Goal: Transaction & Acquisition: Purchase product/service

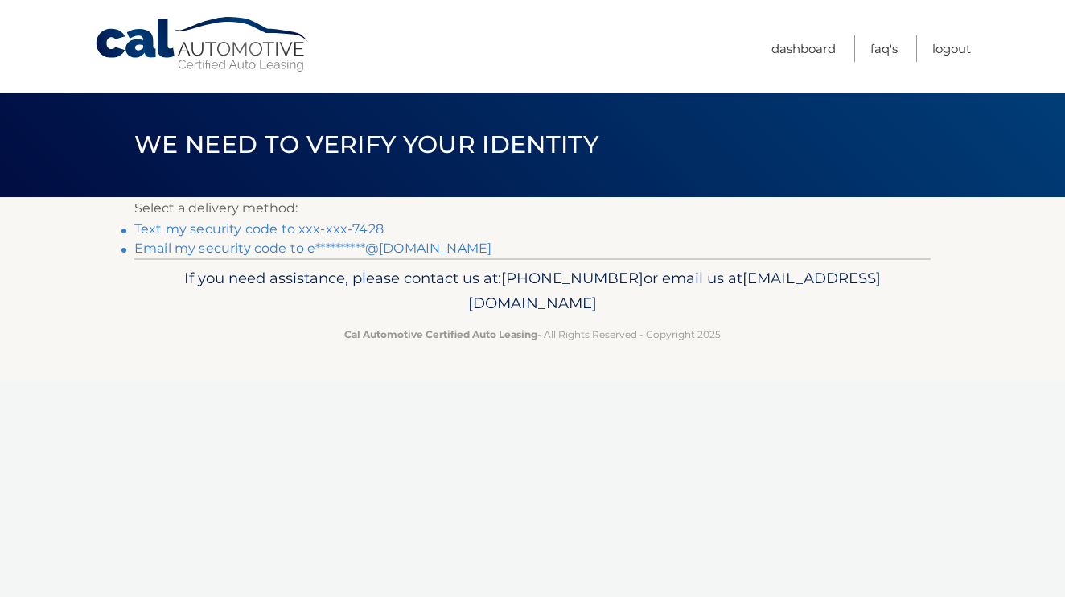
click at [316, 226] on link "Text my security code to xxx-xxx-7428" at bounding box center [258, 228] width 249 height 15
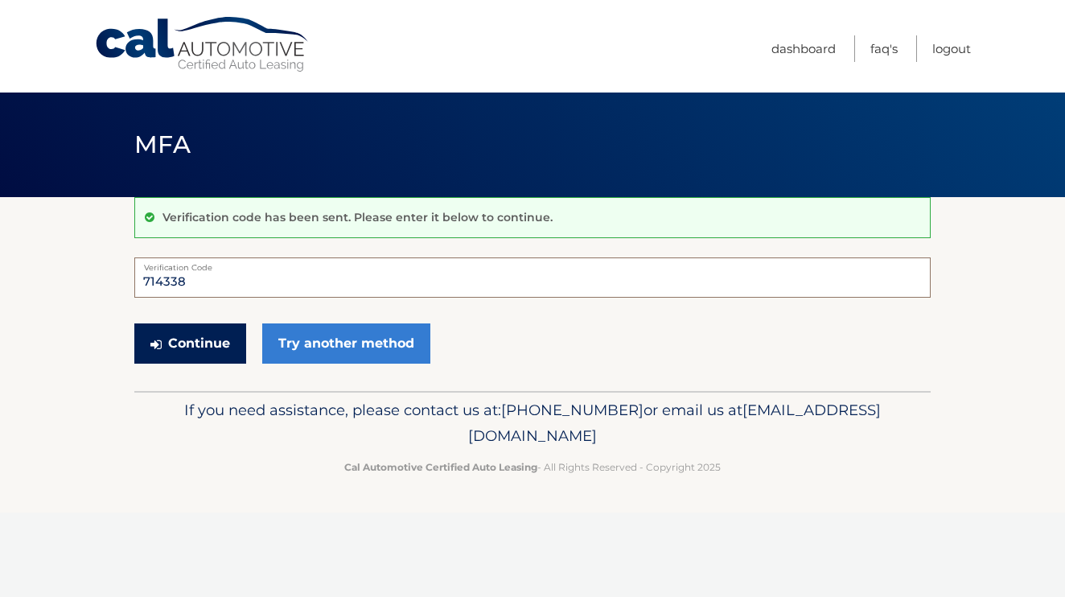
type input "714338"
click at [201, 341] on button "Continue" at bounding box center [190, 343] width 112 height 40
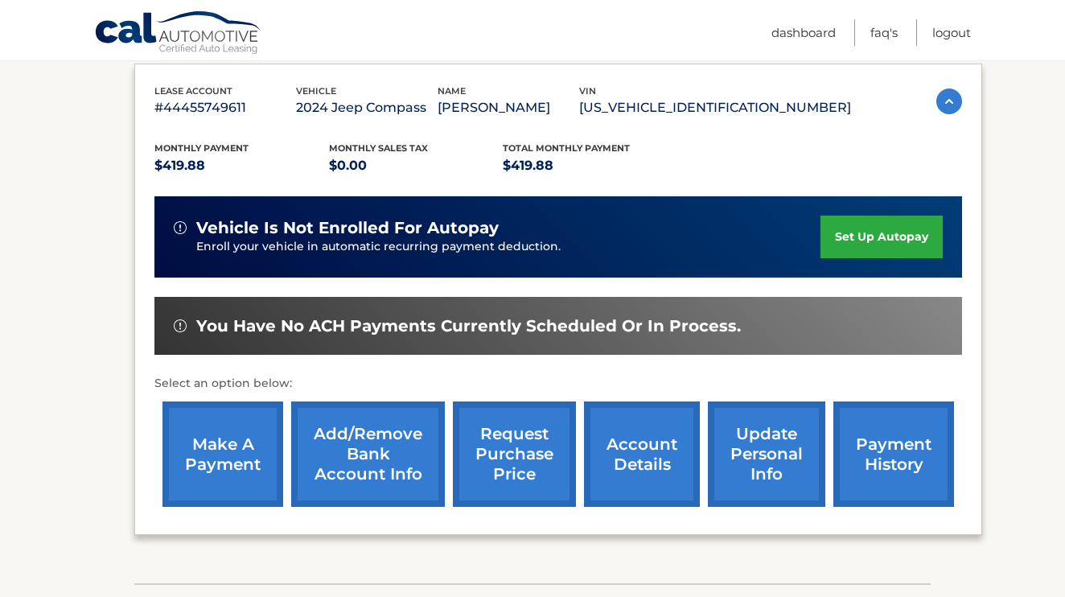
scroll to position [277, 0]
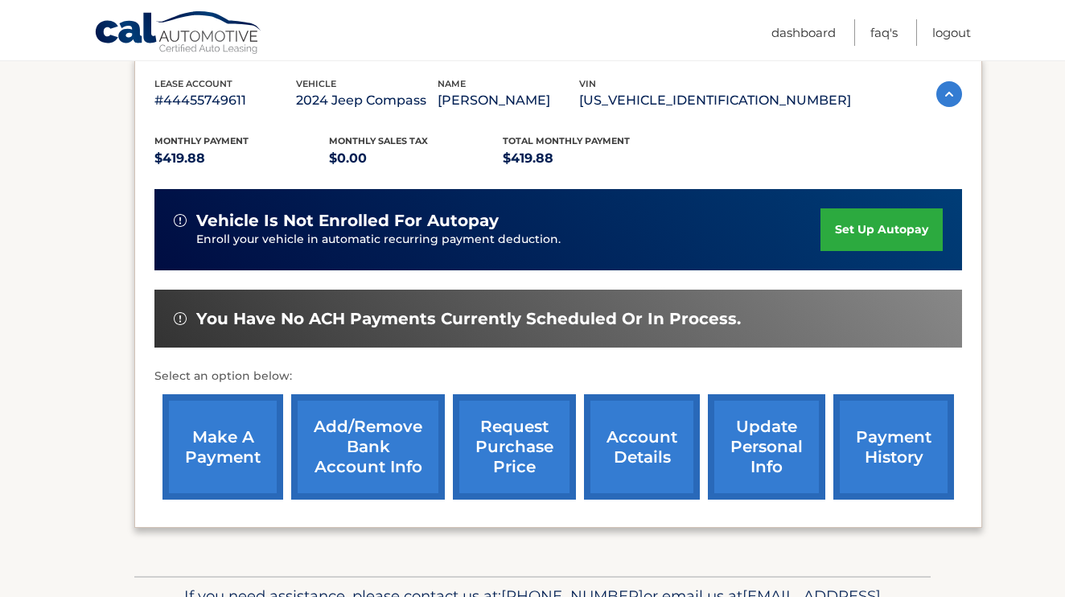
click at [245, 450] on link "make a payment" at bounding box center [223, 446] width 121 height 105
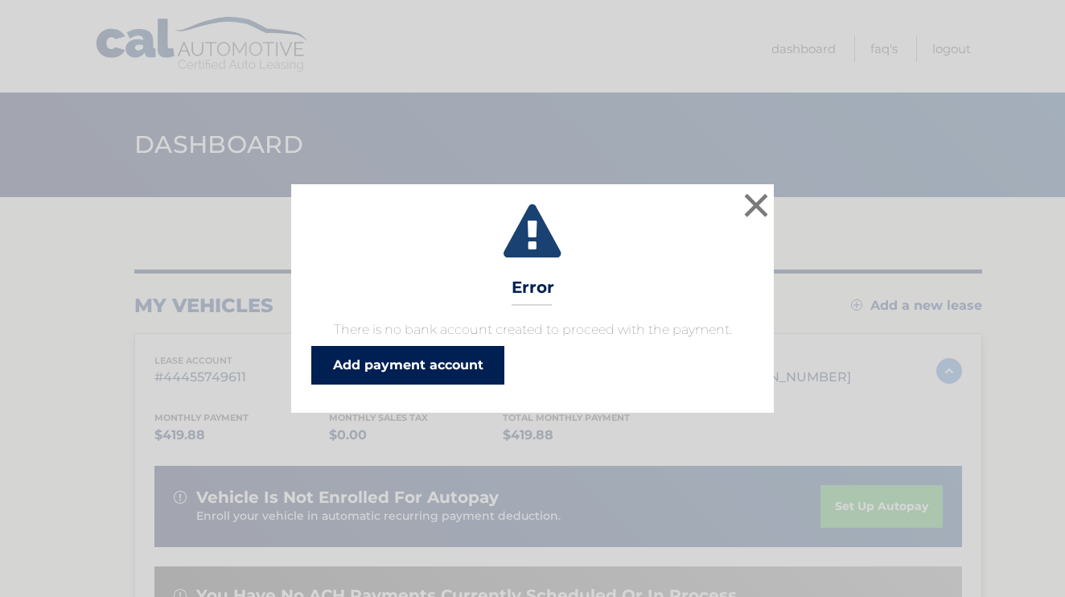
click at [489, 368] on link "Add payment account" at bounding box center [407, 365] width 193 height 39
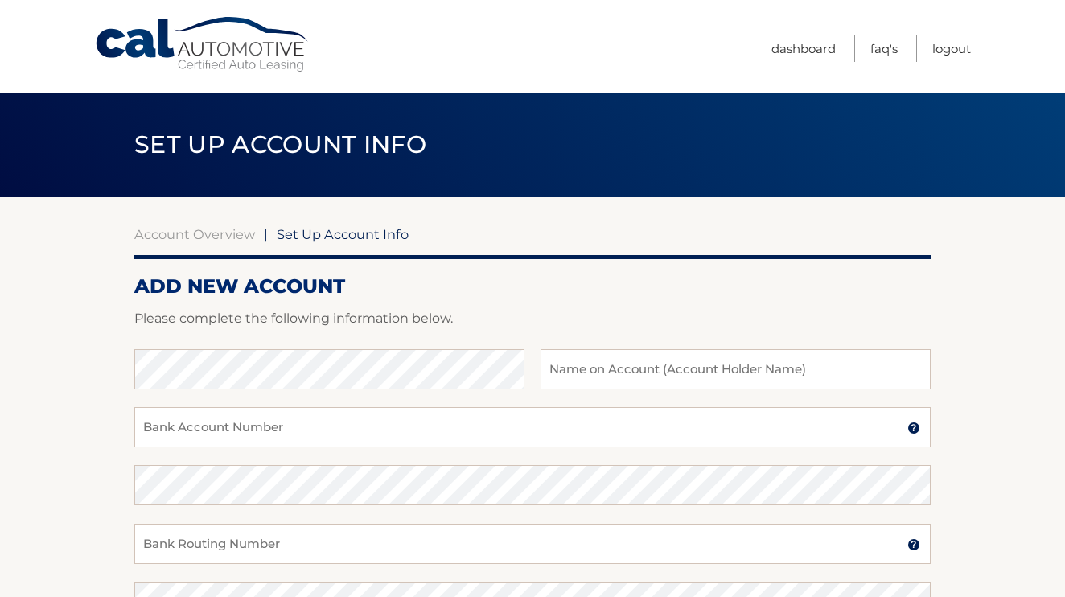
click at [442, 334] on div at bounding box center [532, 339] width 796 height 19
type input "[PERSON_NAME]"
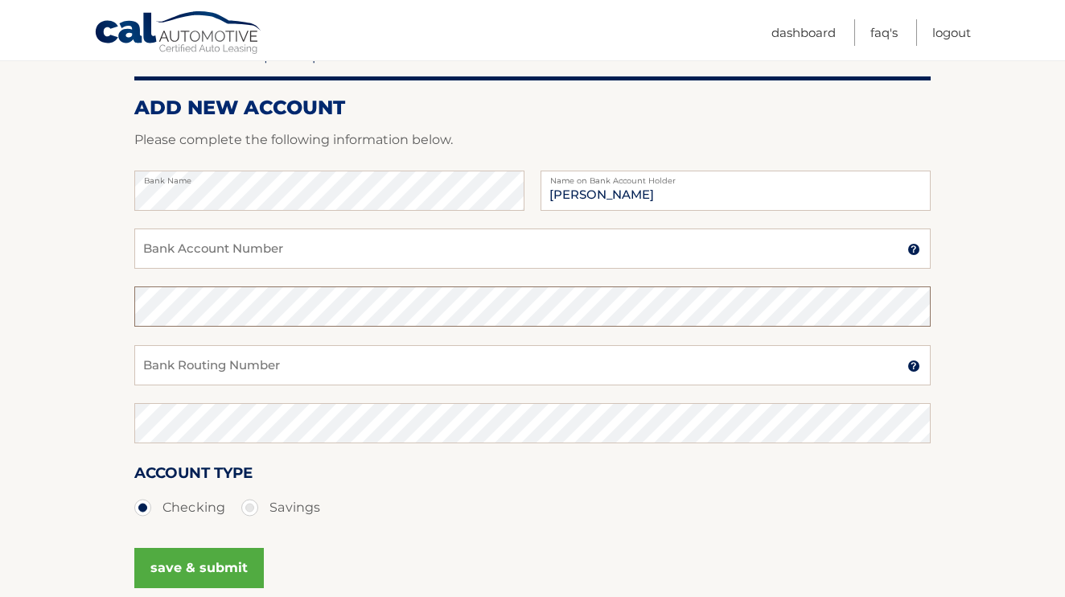
scroll to position [183, 0]
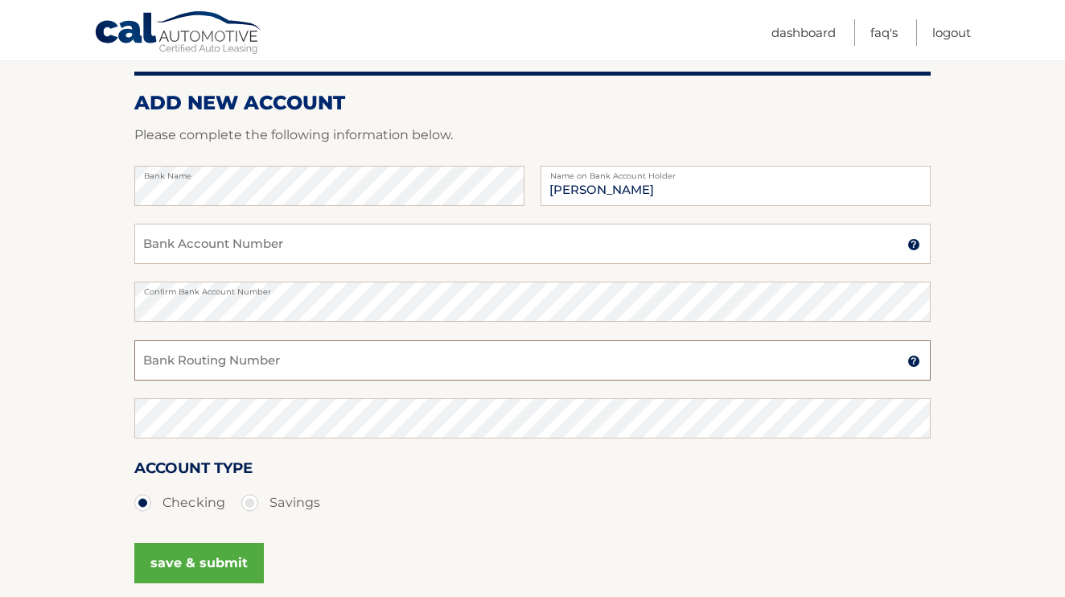
click at [340, 367] on input "Bank Routing Number" at bounding box center [532, 360] width 796 height 40
type input "4351505959"
click at [330, 249] on input "Bank Account Number" at bounding box center [532, 244] width 796 height 40
type input "031201360"
click at [231, 545] on button "save & submit" at bounding box center [199, 563] width 130 height 40
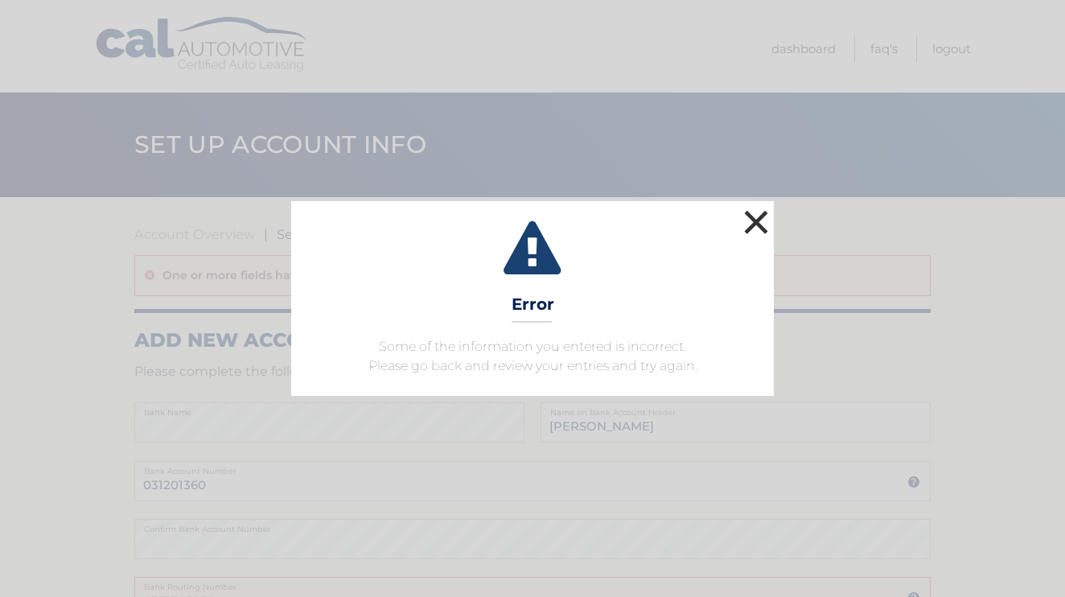
click at [758, 217] on button "×" at bounding box center [756, 222] width 32 height 32
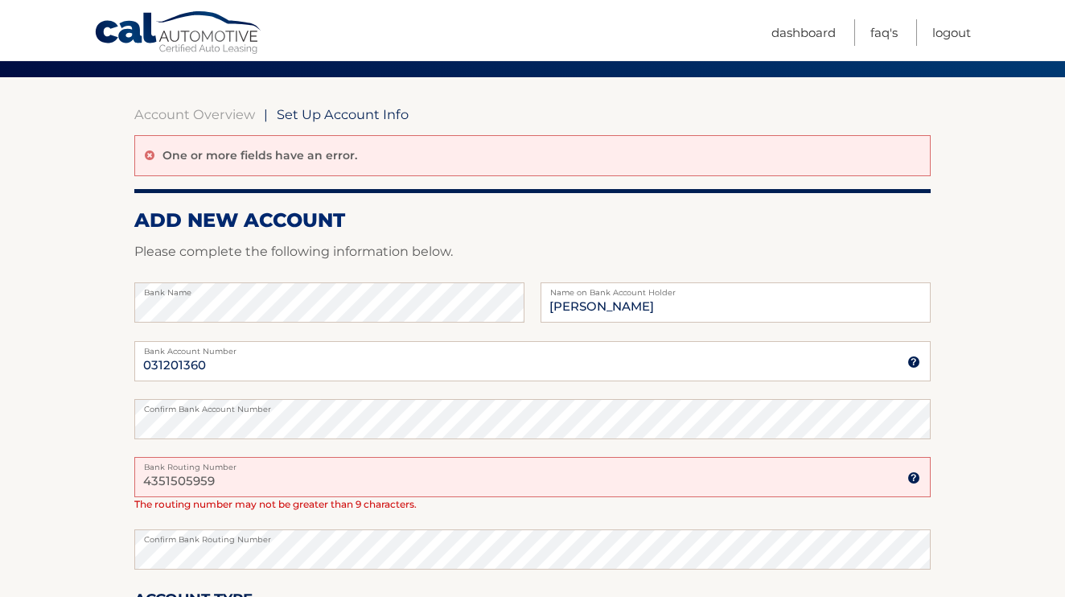
scroll to position [188, 0]
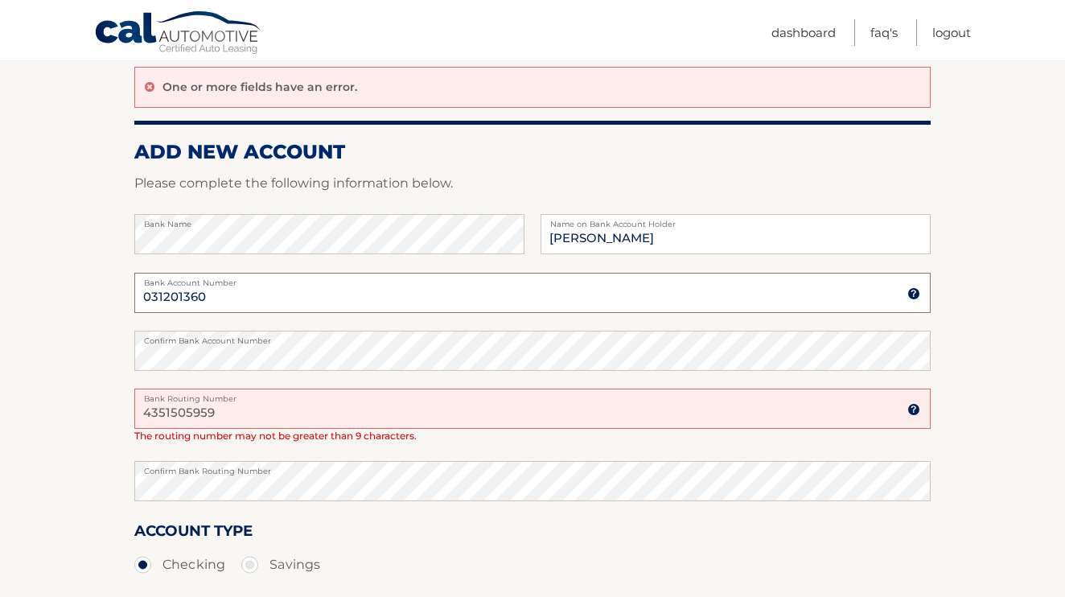
drag, startPoint x: 296, startPoint y: 301, endPoint x: 44, endPoint y: 314, distance: 252.1
click at [44, 314] on section "Account Overview | Set Up Account Info One or more fields have an error. ADD NE…" at bounding box center [532, 349] width 1065 height 681
type input "0"
type input "4351505959"
click at [51, 356] on section "Account Overview | Set Up Account Info One or more fields have an error. ADD NE…" at bounding box center [532, 349] width 1065 height 681
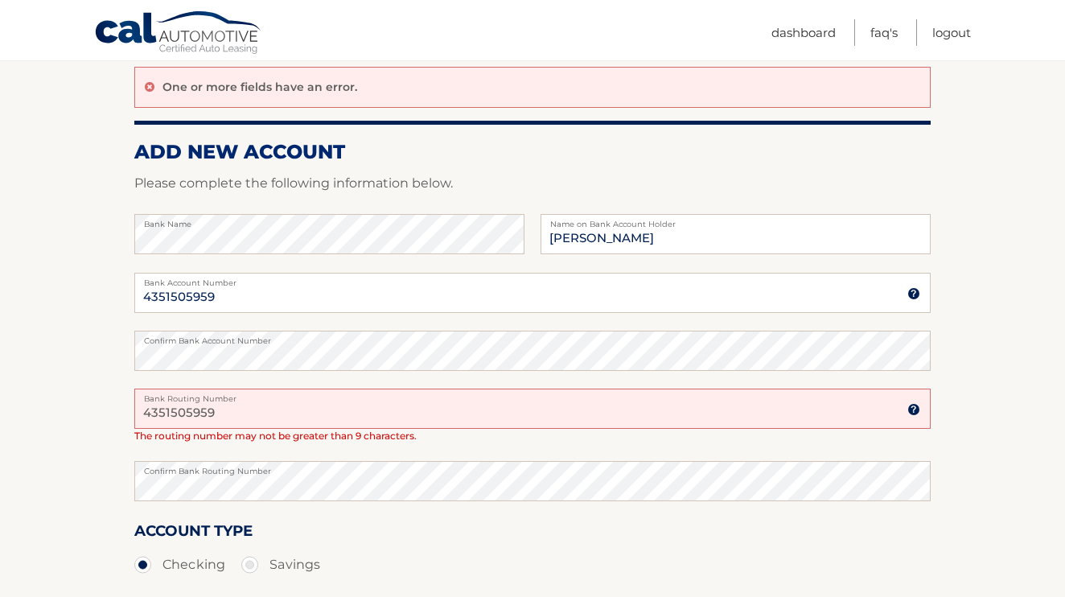
drag, startPoint x: 265, startPoint y: 422, endPoint x: 3, endPoint y: 409, distance: 262.6
click at [3, 409] on section "Account Overview | Set Up Account Info One or more fields have an error. ADD NE…" at bounding box center [532, 349] width 1065 height 681
type input "031201360"
click at [271, 504] on div "Confirm Bank Routing Number" at bounding box center [532, 490] width 796 height 58
click at [34, 467] on section "Account Overview | Set Up Account Info One or more fields have an error. ADD NE…" at bounding box center [532, 349] width 1065 height 681
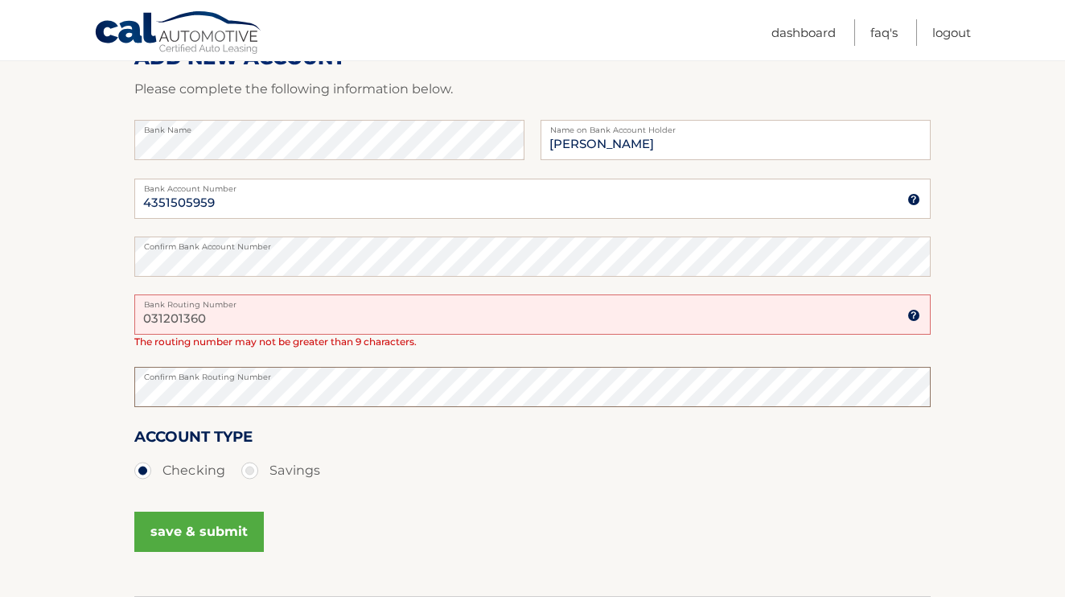
scroll to position [306, 0]
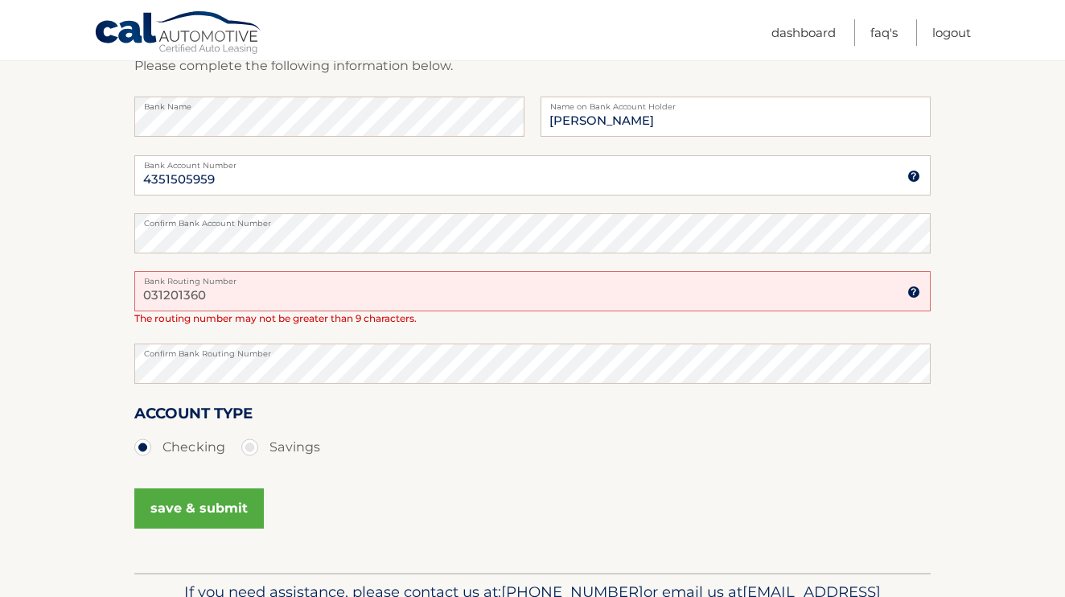
click at [201, 528] on div "save & submit" at bounding box center [199, 509] width 130 height 55
click at [201, 505] on button "save & submit" at bounding box center [199, 508] width 130 height 40
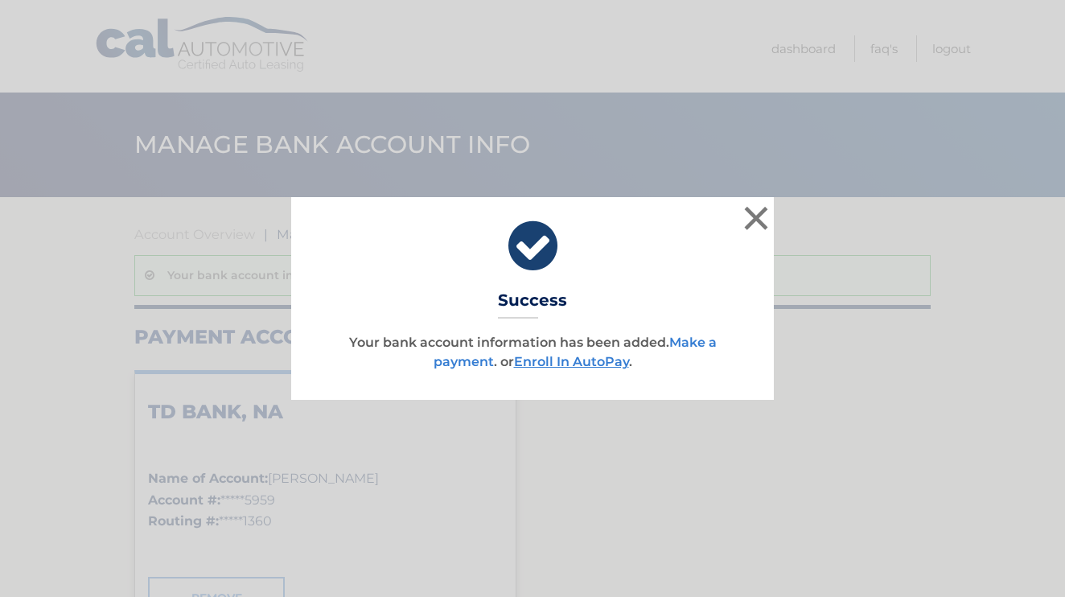
click at [446, 360] on link "Make a payment" at bounding box center [575, 352] width 283 height 35
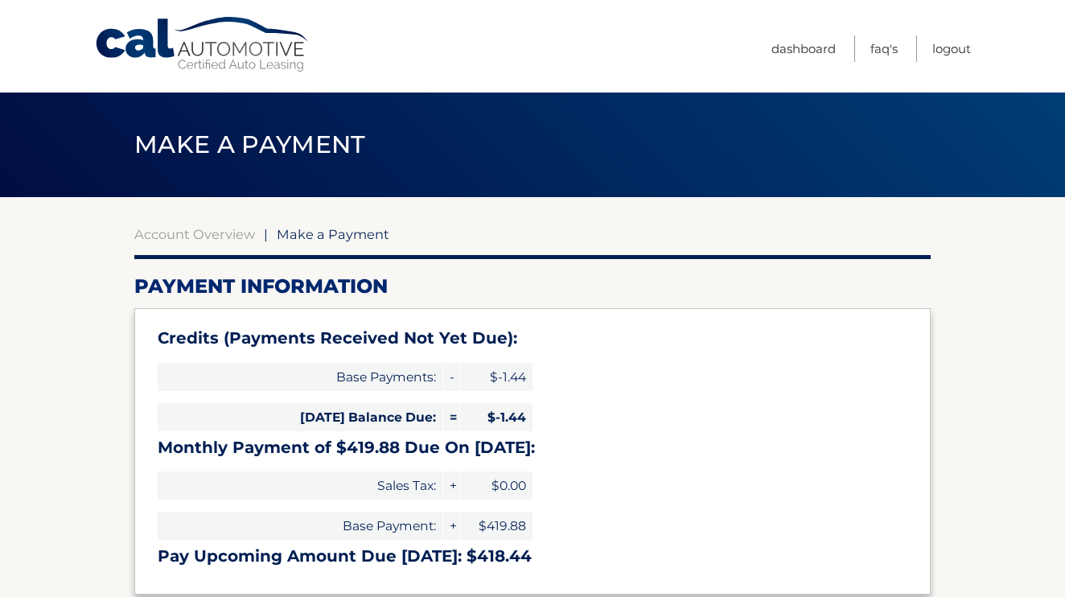
select select "NjU2MTJhOTMtNjYzZC00NDlkLTk5MTktY2U5NjZlNGU1YTRh"
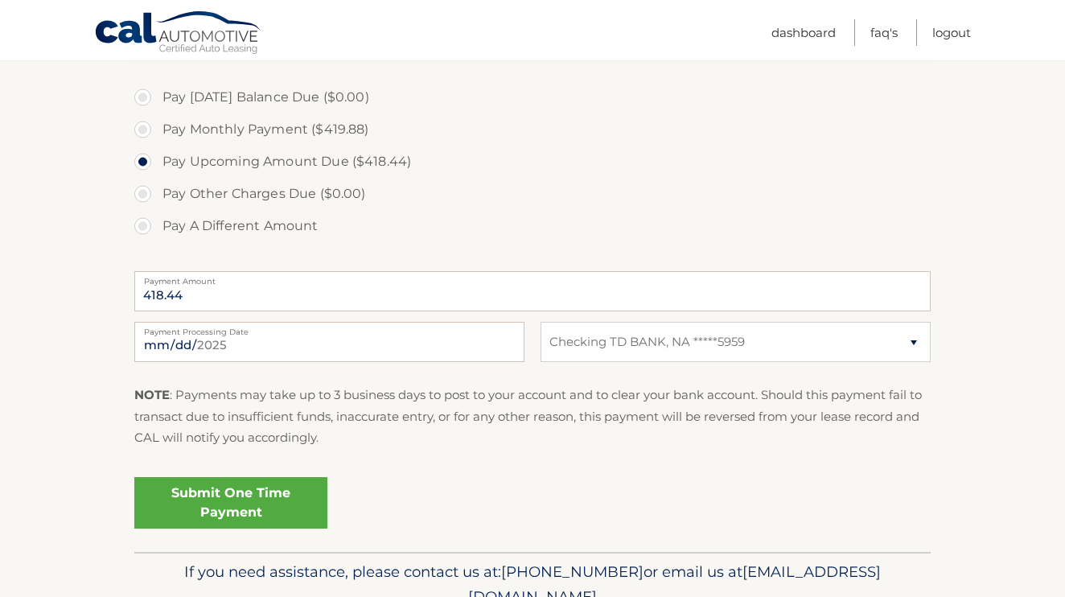
scroll to position [545, 0]
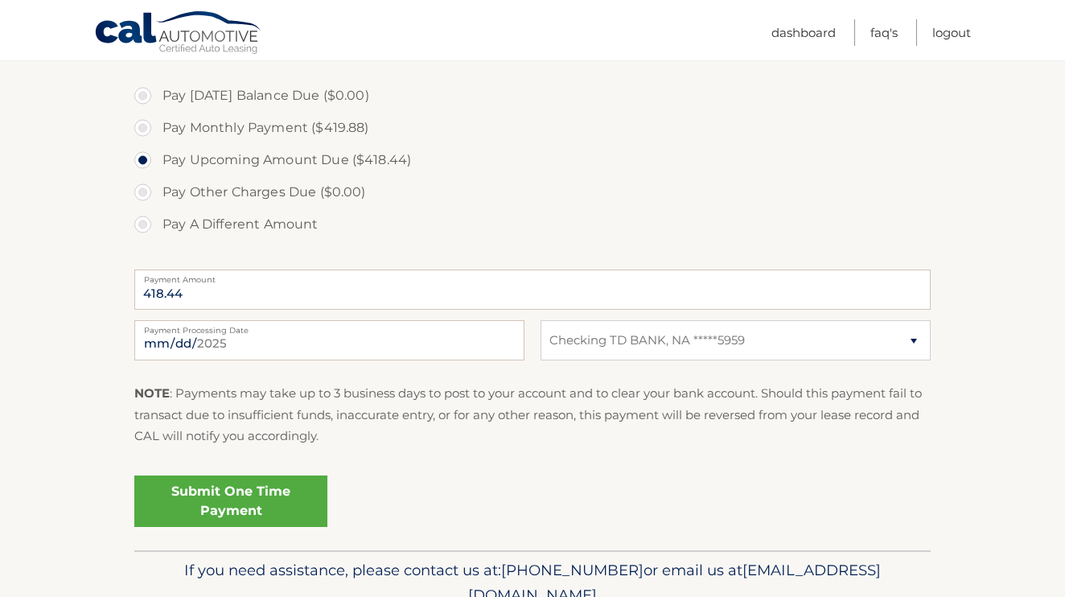
click at [236, 500] on link "Submit One Time Payment" at bounding box center [230, 500] width 193 height 51
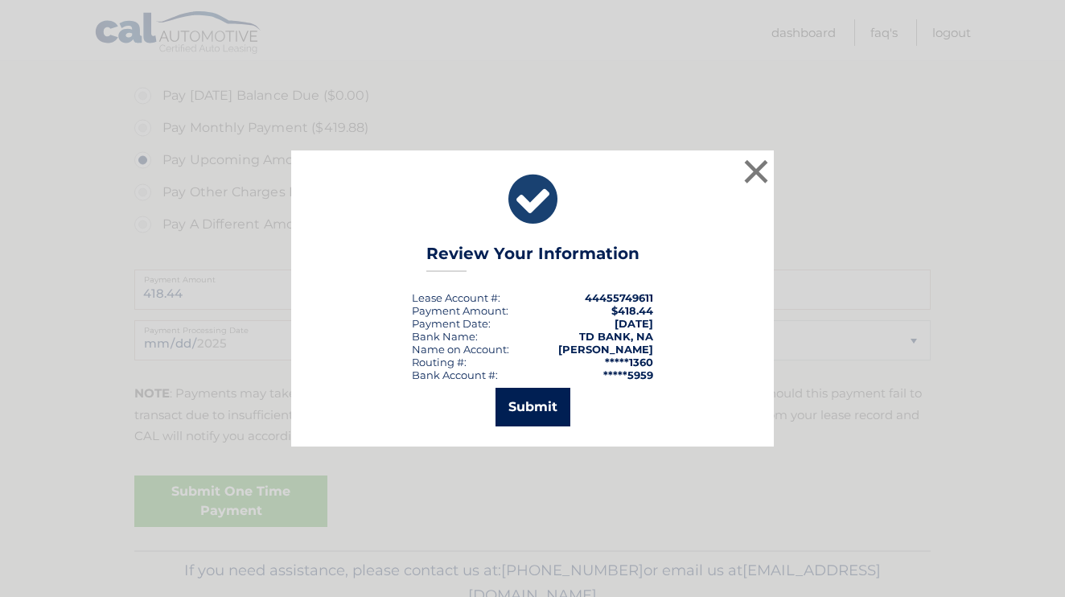
click at [549, 404] on button "Submit" at bounding box center [533, 407] width 75 height 39
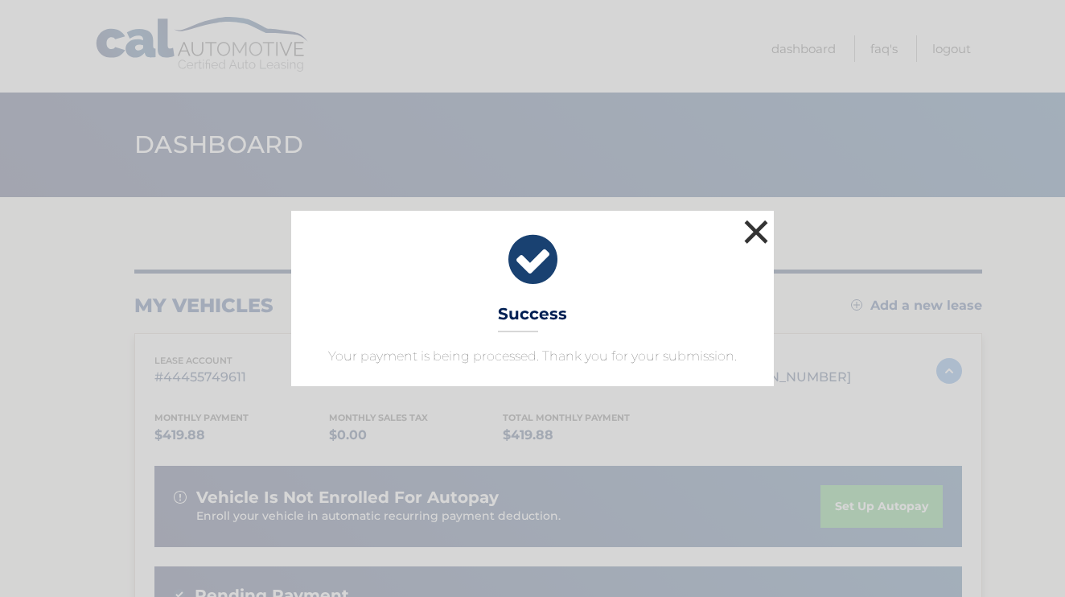
click at [760, 230] on button "×" at bounding box center [756, 232] width 32 height 32
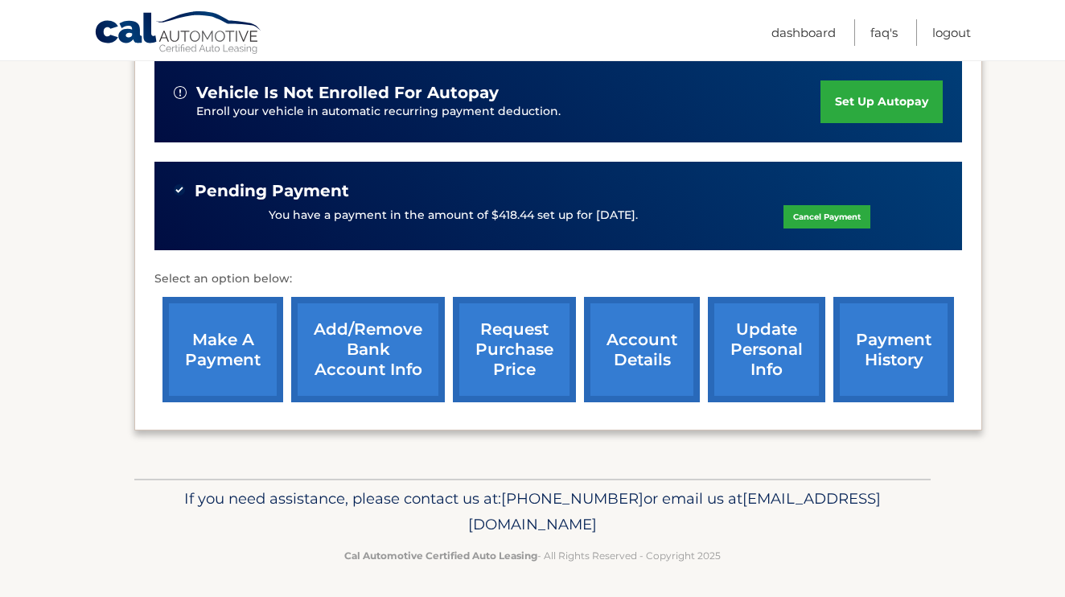
scroll to position [404, 0]
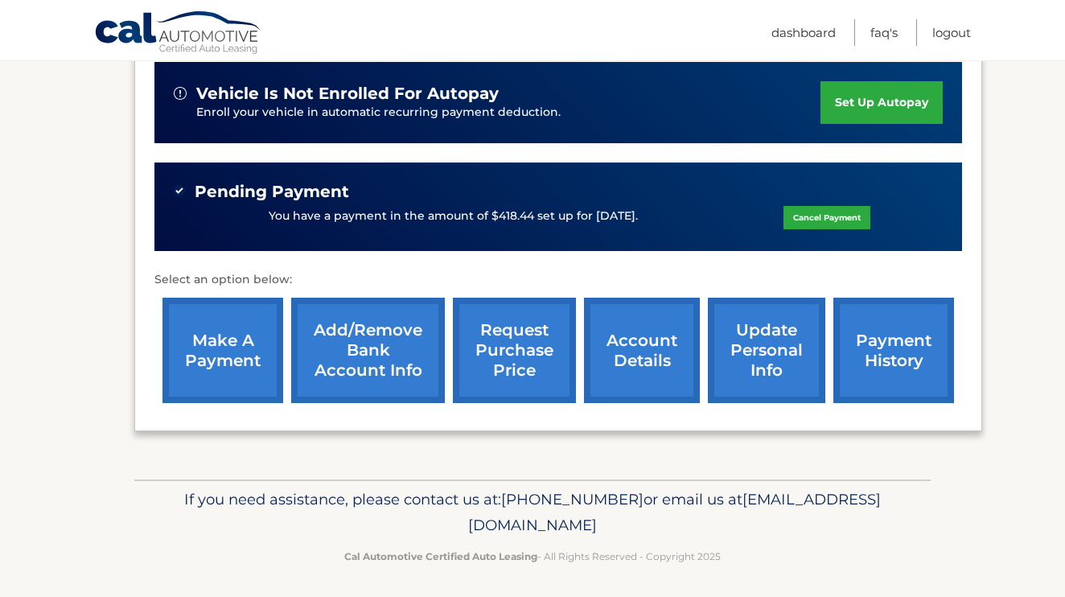
click at [938, 361] on link "payment history" at bounding box center [893, 350] width 121 height 105
click at [906, 346] on link "payment history" at bounding box center [893, 350] width 121 height 105
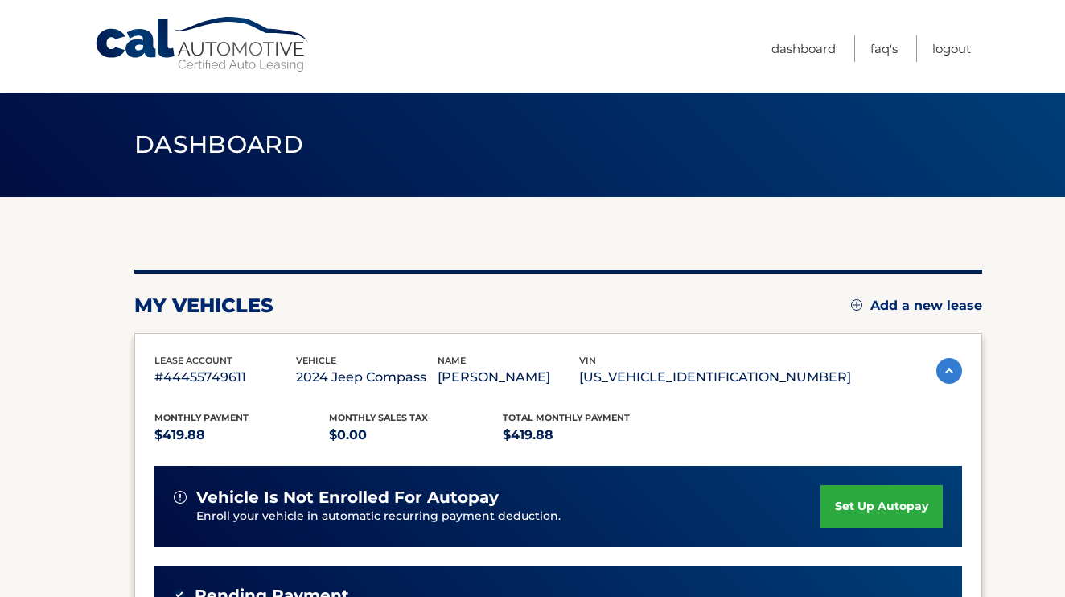
scroll to position [0, 0]
click at [957, 51] on link "Logout" at bounding box center [951, 48] width 39 height 27
